Goal: Navigation & Orientation: Go to known website

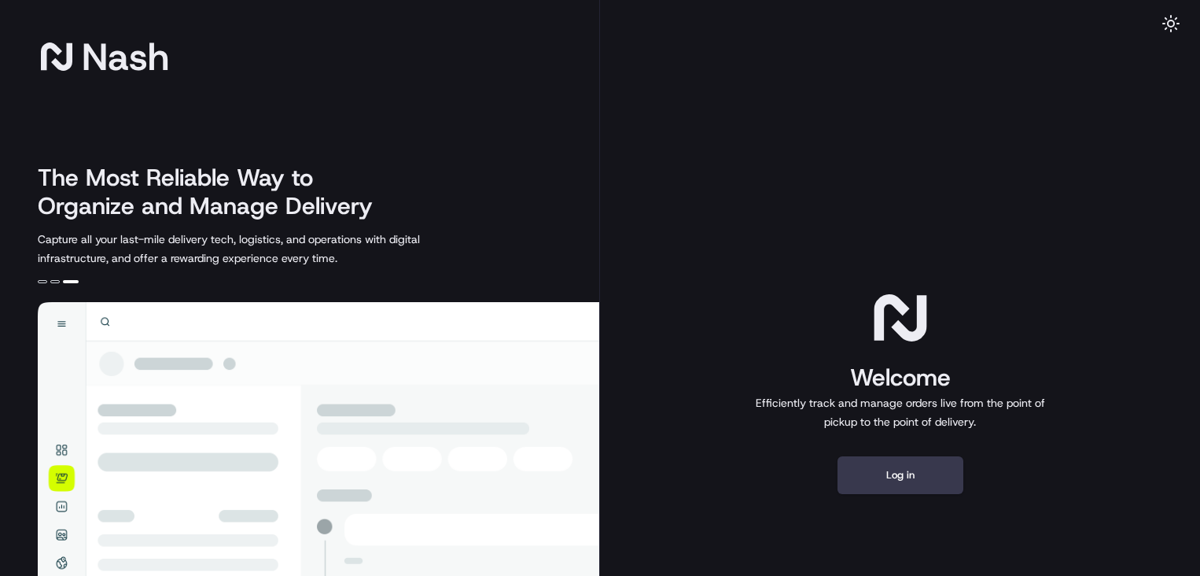
click at [938, 447] on div "Welcome Efficiently track and manage orders live from the point of pickup to th…" at bounding box center [900, 390] width 600 height 780
click at [940, 475] on button "Log in" at bounding box center [900, 475] width 126 height 38
